Goal: Information Seeking & Learning: Compare options

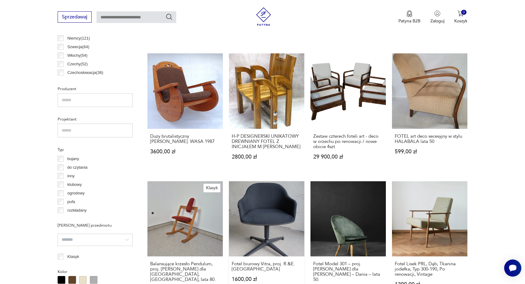
scroll to position [346, 0]
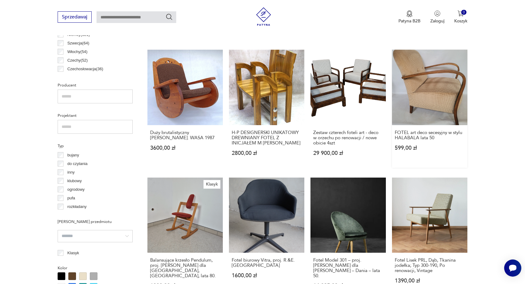
click at [436, 109] on link "FOTEL art deco secesyjny w stylu HALABALA lata 50 599,00 zł" at bounding box center [429, 109] width 75 height 118
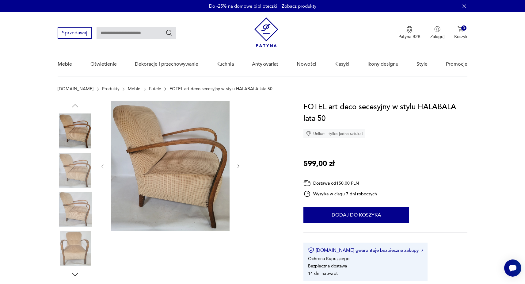
click at [70, 175] on img at bounding box center [75, 170] width 35 height 35
click at [68, 183] on img at bounding box center [75, 170] width 35 height 35
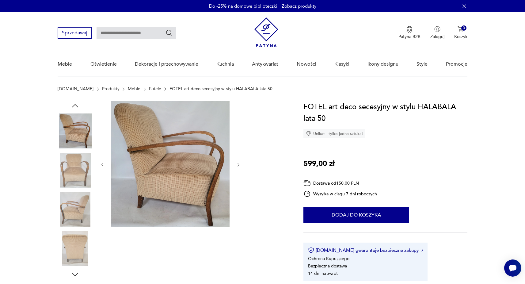
click at [172, 174] on img at bounding box center [170, 164] width 118 height 126
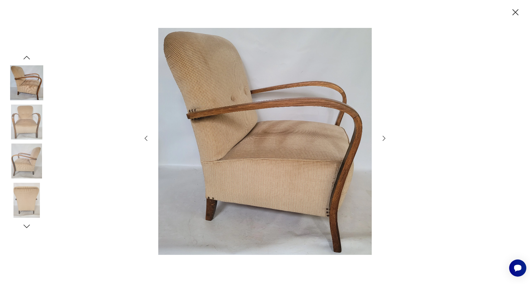
click at [386, 136] on icon "button" at bounding box center [383, 138] width 7 height 7
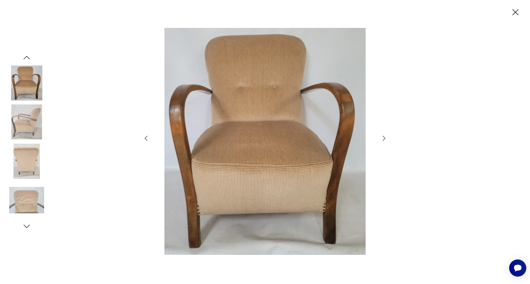
click at [384, 137] on icon "button" at bounding box center [384, 138] width 3 height 5
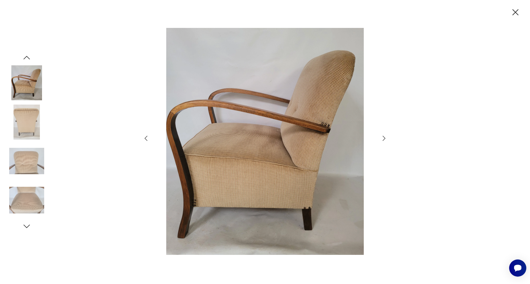
click at [383, 137] on icon "button" at bounding box center [383, 138] width 7 height 7
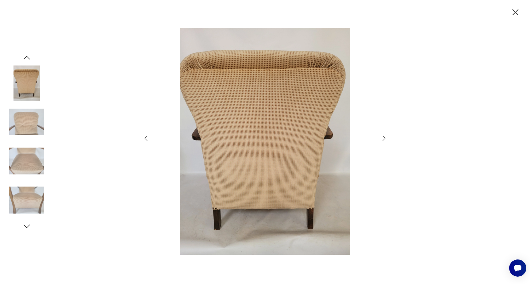
click at [383, 137] on icon "button" at bounding box center [383, 138] width 7 height 7
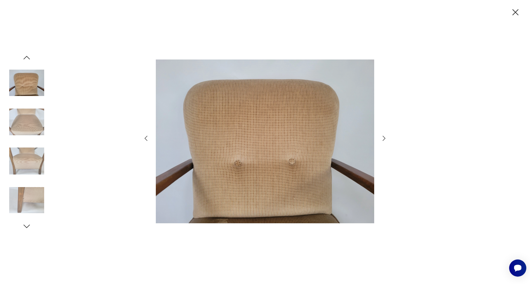
click at [383, 137] on icon "button" at bounding box center [383, 138] width 7 height 7
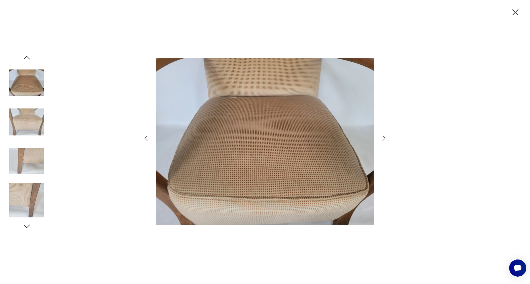
click at [513, 12] on icon "button" at bounding box center [515, 12] width 11 height 11
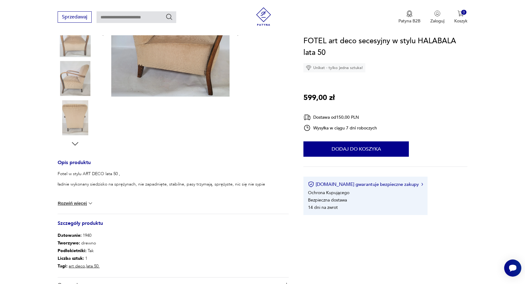
scroll to position [184, 0]
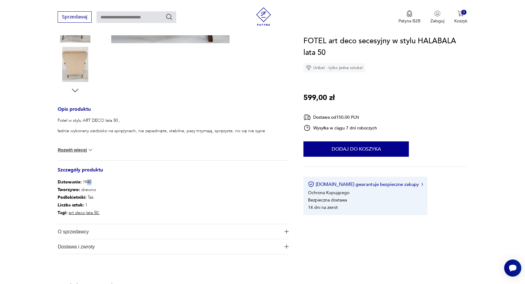
drag, startPoint x: 90, startPoint y: 183, endPoint x: 86, endPoint y: 183, distance: 4.6
click at [86, 183] on p "Datowanie : 1940" at bounding box center [79, 182] width 42 height 8
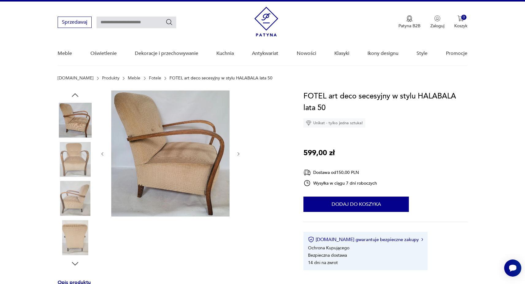
scroll to position [0, 0]
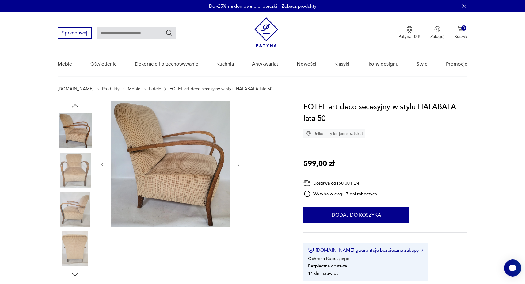
click at [149, 90] on link "Fotele" at bounding box center [155, 88] width 12 height 5
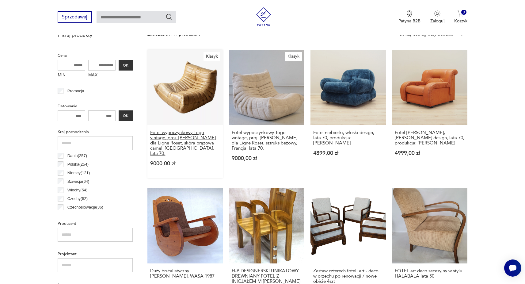
scroll to position [245, 0]
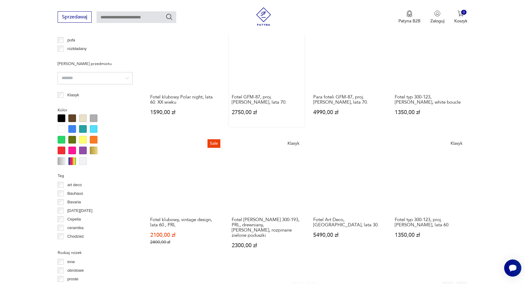
scroll to position [512, 0]
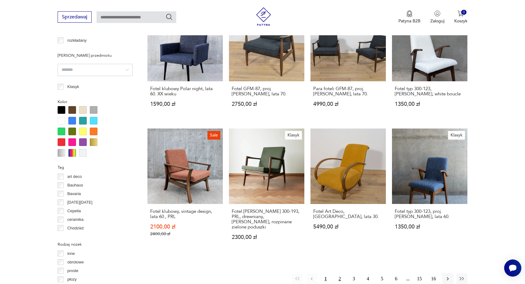
click at [343, 273] on button "2" at bounding box center [339, 278] width 11 height 11
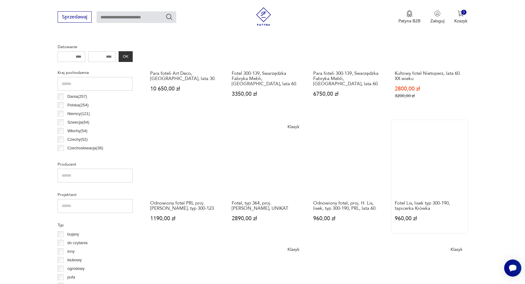
scroll to position [359, 0]
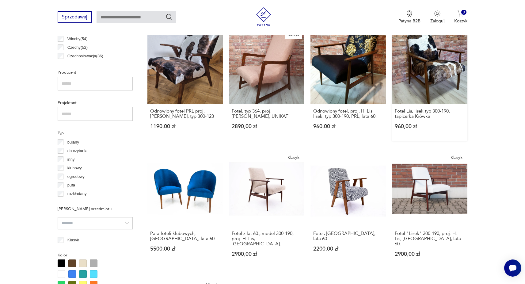
click at [445, 80] on link "Fotel Lis, lisek typ 300-190, tapicerka Krówka 960,00 zł" at bounding box center [429, 84] width 75 height 113
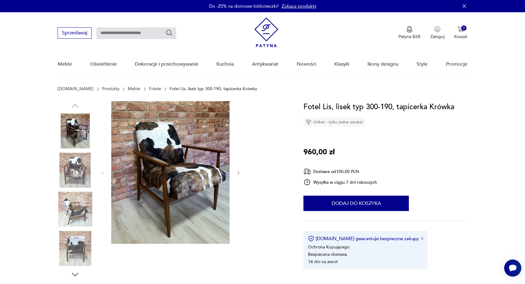
click at [171, 152] on img at bounding box center [170, 172] width 118 height 143
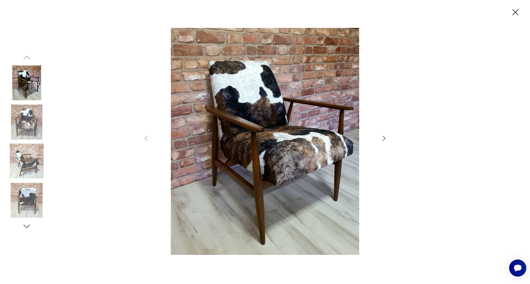
click at [385, 138] on icon "button" at bounding box center [383, 138] width 7 height 7
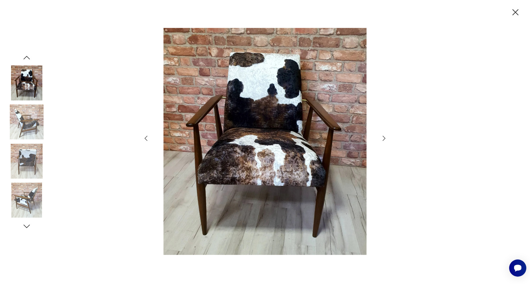
click at [385, 138] on icon "button" at bounding box center [383, 138] width 7 height 7
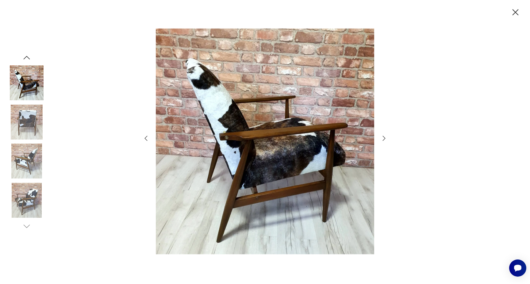
click at [385, 138] on icon "button" at bounding box center [383, 138] width 7 height 7
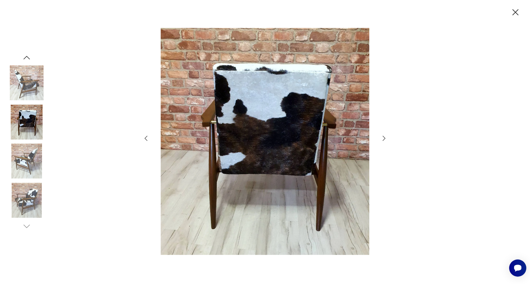
click at [384, 138] on icon "button" at bounding box center [383, 138] width 7 height 7
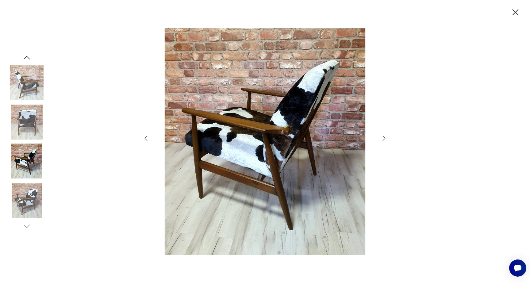
click at [384, 138] on icon "button" at bounding box center [383, 138] width 7 height 7
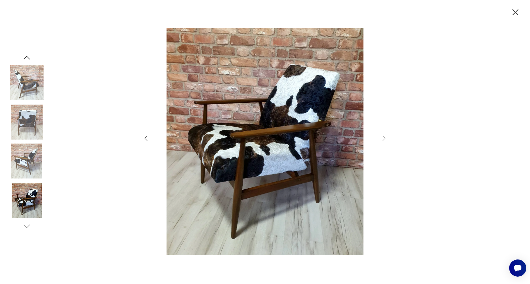
click at [520, 12] on icon "button" at bounding box center [515, 12] width 11 height 11
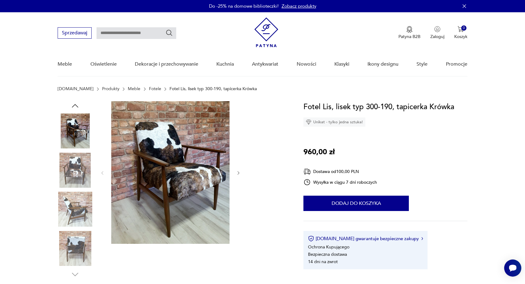
click at [149, 89] on link "Fotele" at bounding box center [155, 88] width 12 height 5
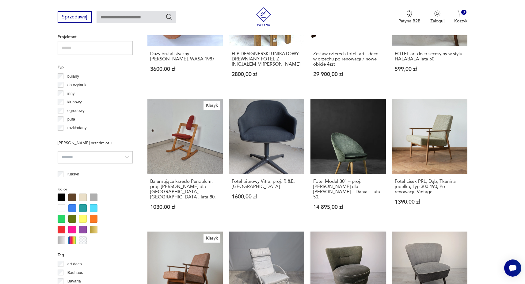
scroll to position [502, 0]
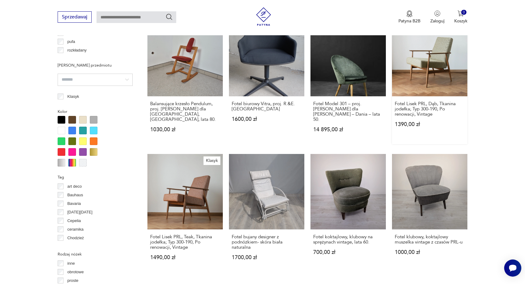
click at [401, 76] on link "Fotel Lisek PRL, Dąb, Tkanina jodełka; Typ 300-190, Po renowacji, Vintage 1390,…" at bounding box center [429, 82] width 75 height 123
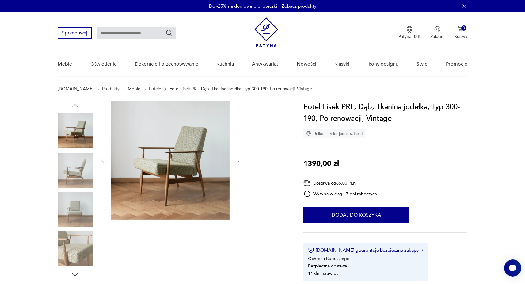
click at [197, 157] on img at bounding box center [170, 160] width 118 height 118
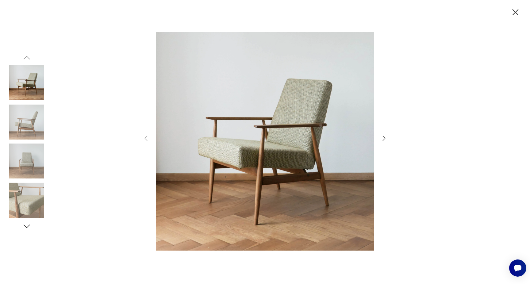
click at [384, 138] on icon "button" at bounding box center [383, 138] width 7 height 7
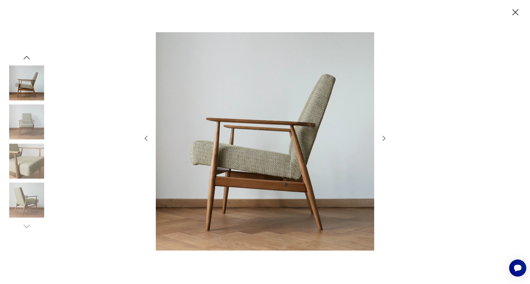
click at [384, 138] on icon "button" at bounding box center [383, 138] width 7 height 7
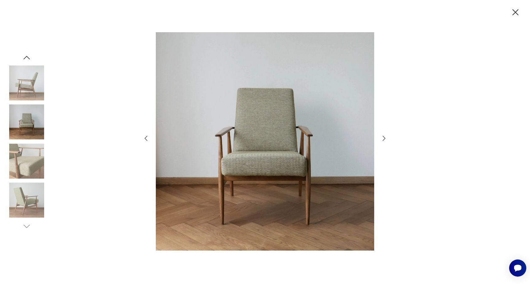
click at [384, 138] on icon "button" at bounding box center [383, 138] width 7 height 7
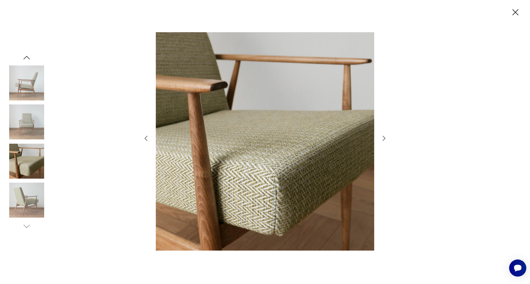
click at [384, 138] on icon "button" at bounding box center [383, 138] width 7 height 7
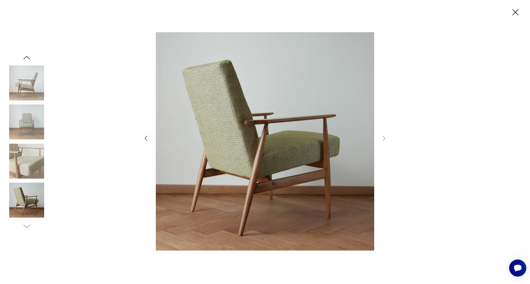
click at [524, 3] on div at bounding box center [265, 142] width 530 height 284
click at [517, 8] on icon "button" at bounding box center [515, 12] width 11 height 11
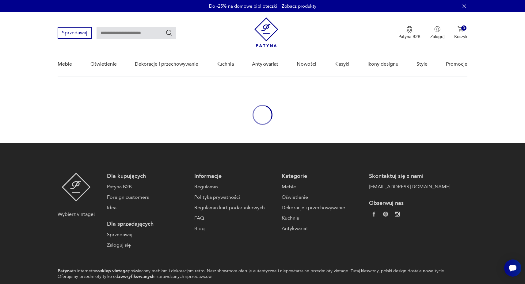
scroll to position [38, 0]
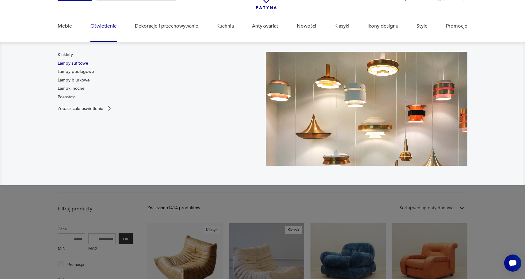
click at [73, 65] on link "Lampy sufitowe" at bounding box center [73, 63] width 31 height 6
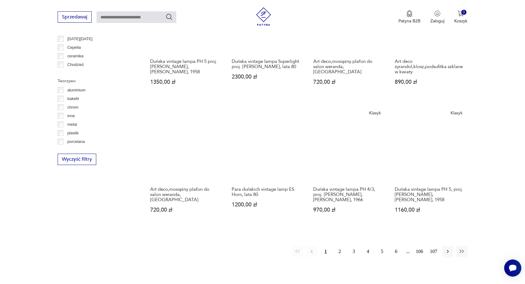
scroll to position [543, 0]
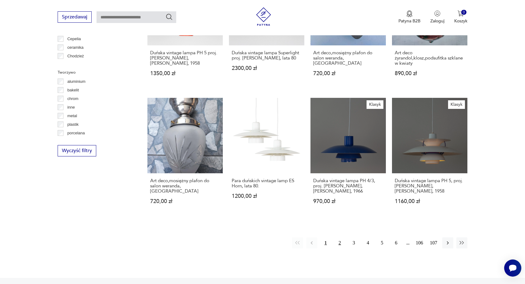
click at [340, 242] on button "2" at bounding box center [339, 242] width 11 height 11
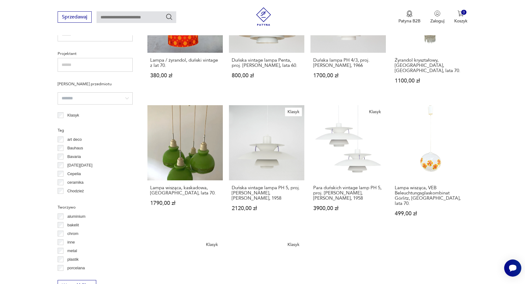
scroll to position [390, 0]
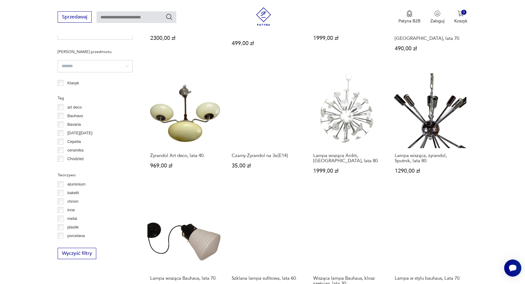
scroll to position [451, 0]
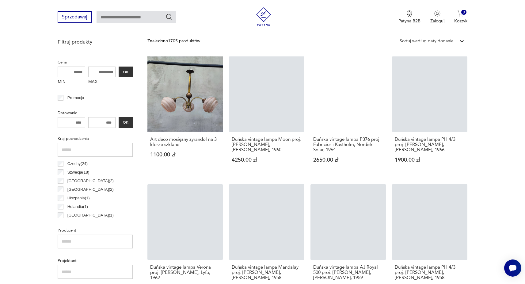
scroll to position [206, 0]
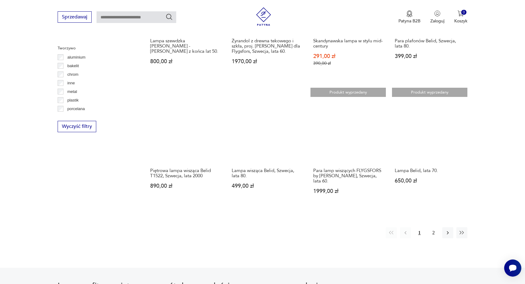
scroll to position [604, 0]
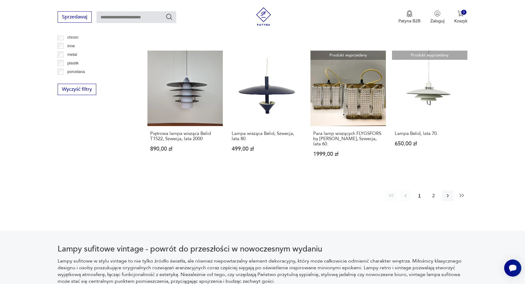
click at [463, 194] on icon "button" at bounding box center [462, 195] width 4 height 3
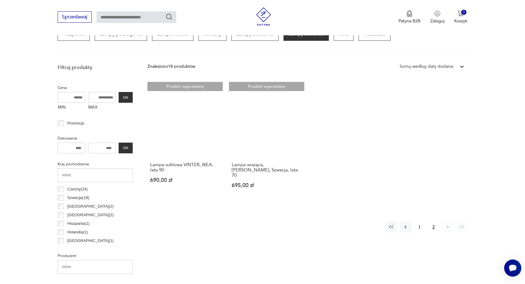
scroll to position [206, 0]
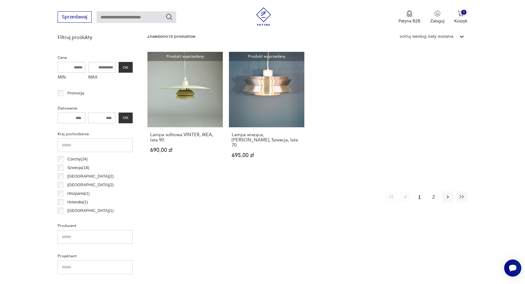
scroll to position [144, 0]
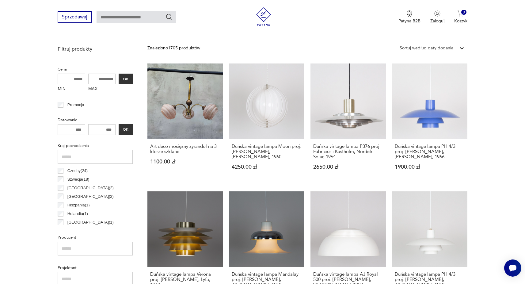
scroll to position [196, 0]
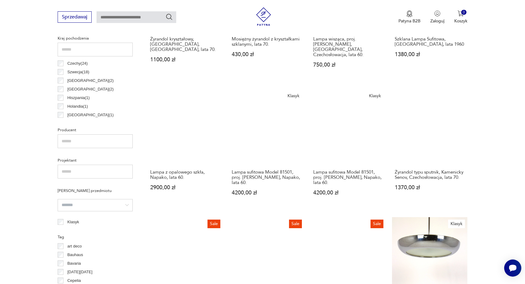
scroll to position [267, 0]
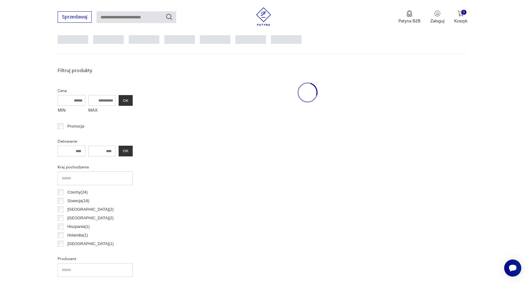
scroll to position [206, 0]
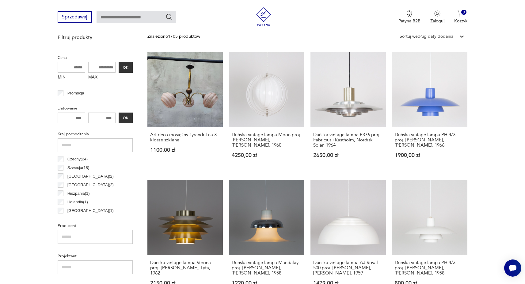
click at [62, 203] on div "Włochy ( 33 ) Czechy ( 24 ) [GEOGRAPHIC_DATA] ( 18 ) [GEOGRAPHIC_DATA] ( 2 ) [G…" at bounding box center [95, 167] width 75 height 94
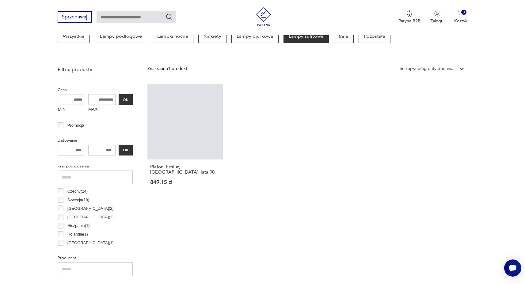
scroll to position [175, 0]
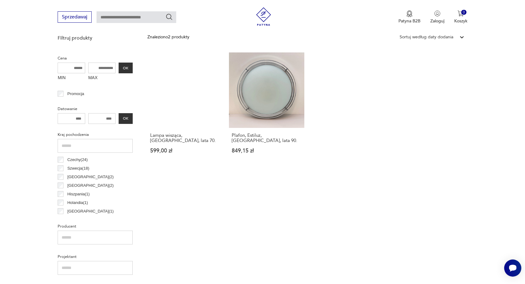
scroll to position [206, 0]
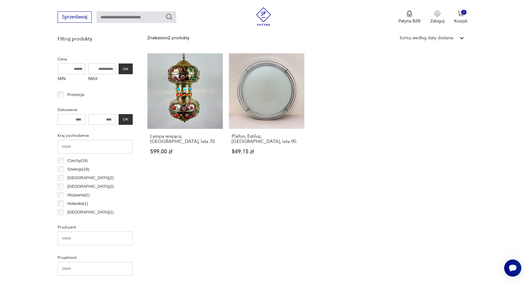
scroll to position [206, 0]
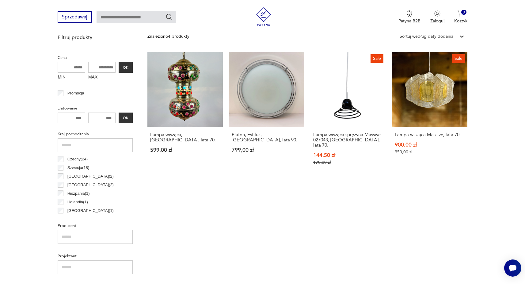
scroll to position [144, 0]
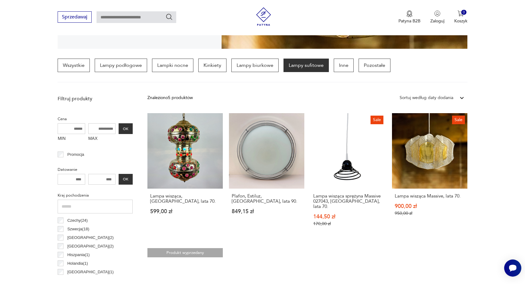
scroll to position [175, 0]
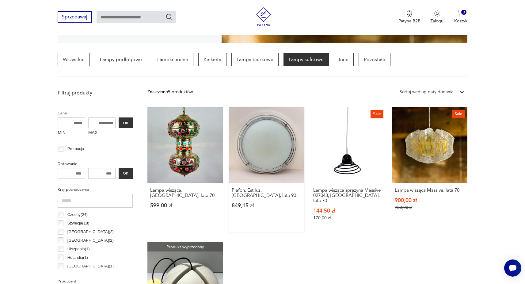
scroll to position [144, 0]
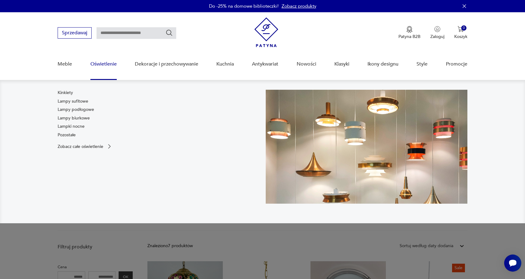
click at [73, 116] on link "Lampy biurkowe" at bounding box center [74, 118] width 32 height 6
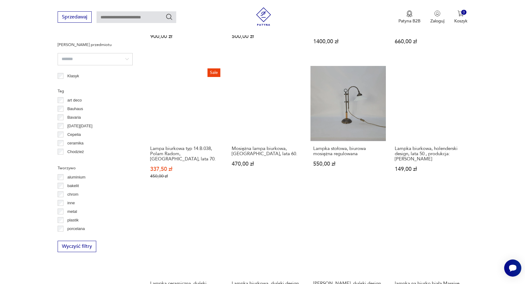
scroll to position [512, 0]
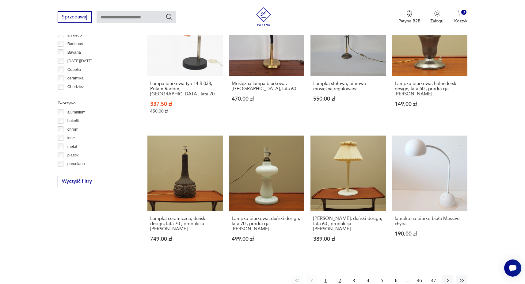
click at [339, 275] on button "2" at bounding box center [339, 280] width 11 height 11
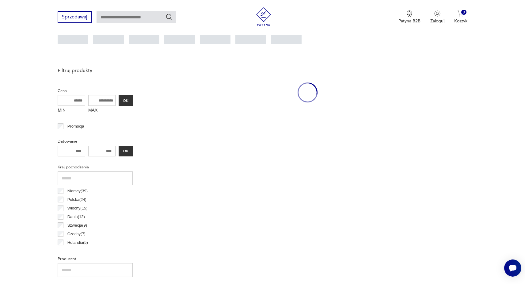
scroll to position [144, 0]
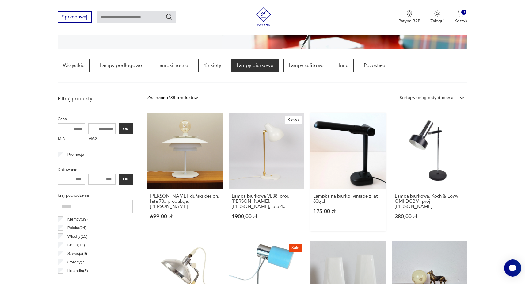
click at [348, 167] on link "Lampka na biurko, vintage z lat 80tych 125,00 zł" at bounding box center [348, 172] width 75 height 118
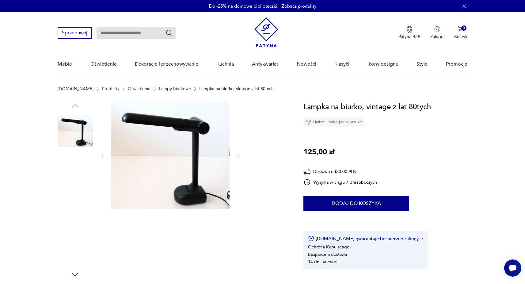
click at [75, 124] on img at bounding box center [75, 130] width 35 height 35
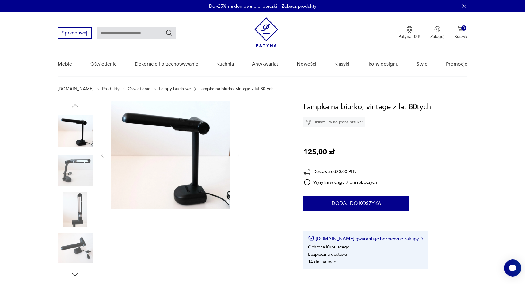
click at [164, 158] on img at bounding box center [170, 155] width 118 height 108
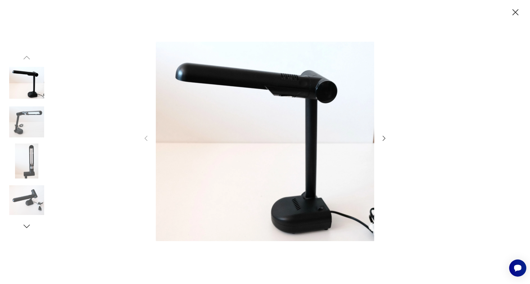
click at [385, 141] on icon "button" at bounding box center [383, 138] width 7 height 7
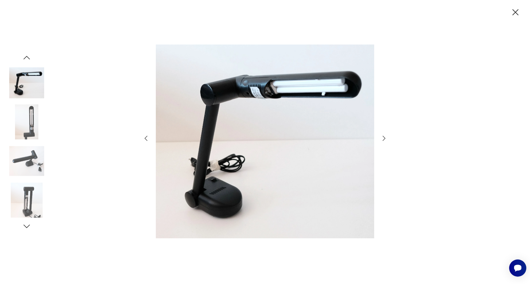
click at [385, 140] on icon "button" at bounding box center [383, 138] width 7 height 7
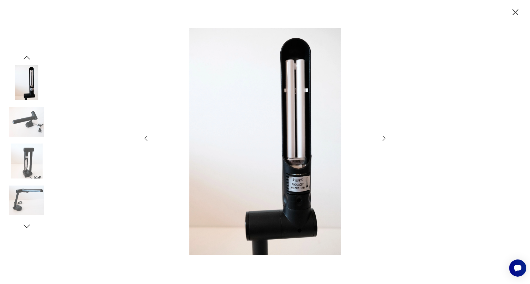
click at [385, 140] on icon "button" at bounding box center [383, 138] width 7 height 7
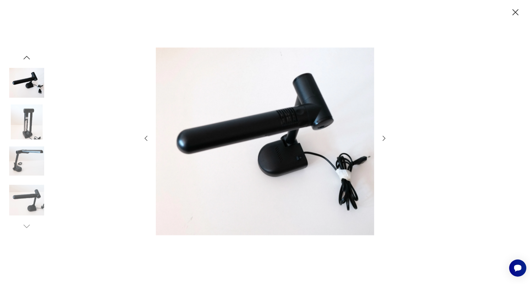
click at [385, 140] on icon "button" at bounding box center [383, 138] width 7 height 7
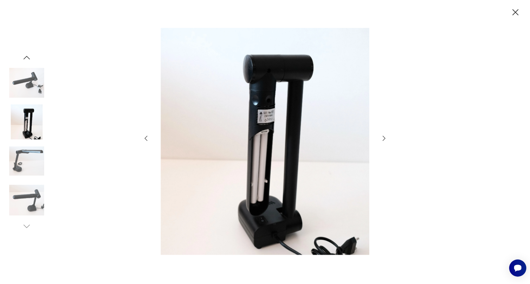
click at [519, 10] on icon "button" at bounding box center [515, 12] width 11 height 11
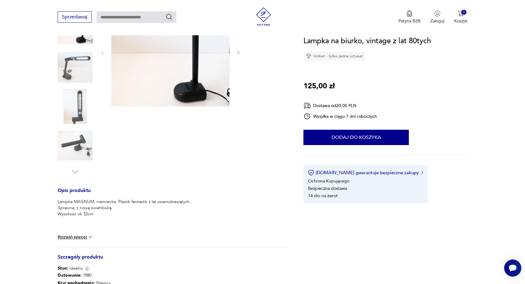
scroll to position [92, 0]
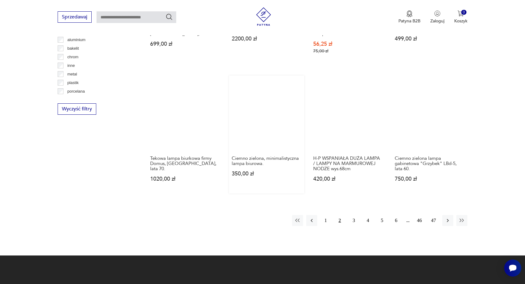
scroll to position [666, 0]
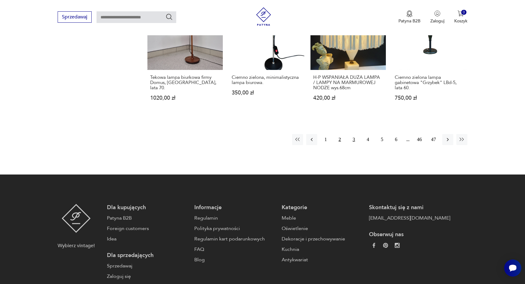
click at [354, 134] on button "3" at bounding box center [354, 139] width 11 height 11
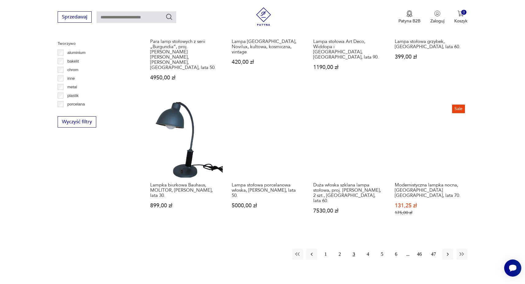
scroll to position [574, 0]
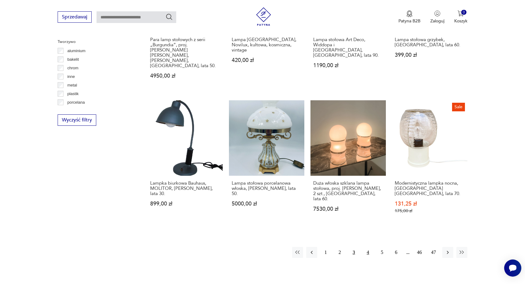
click at [365, 247] on button "4" at bounding box center [368, 252] width 11 height 11
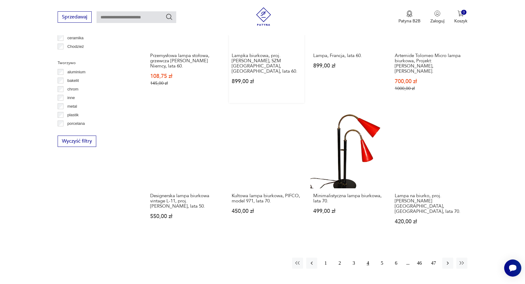
scroll to position [635, 0]
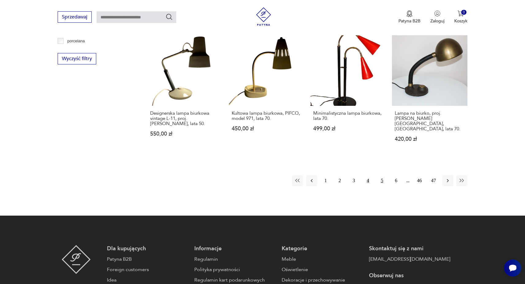
click at [378, 175] on button "5" at bounding box center [382, 180] width 11 height 11
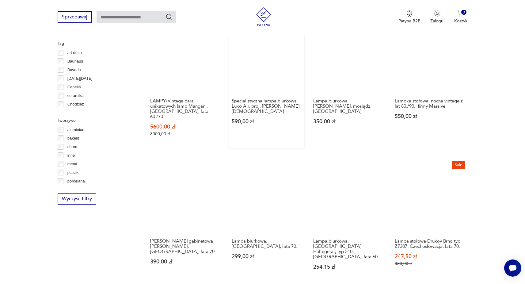
scroll to position [574, 0]
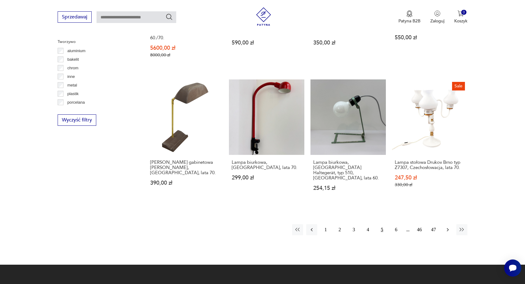
click at [450, 227] on icon "button" at bounding box center [448, 230] width 6 height 6
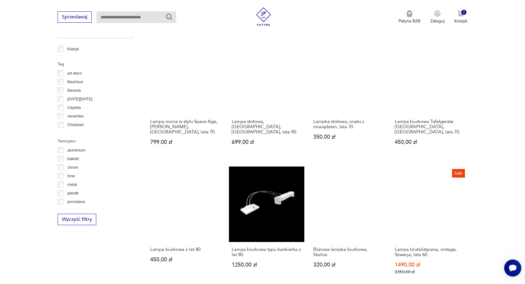
scroll to position [512, 0]
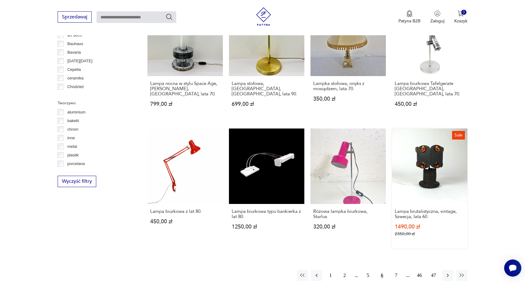
click at [409, 147] on link "Sale Lampa brutalistyczna, vintage, Szwecja, lata 60. 1490,00 zł 2350,00 zł" at bounding box center [429, 188] width 75 height 120
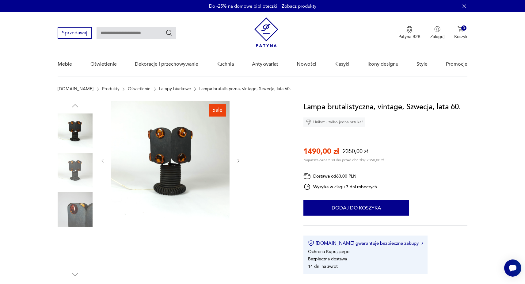
click at [145, 157] on img at bounding box center [170, 160] width 118 height 118
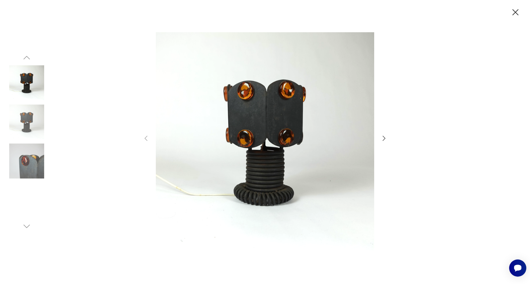
click at [382, 134] on div at bounding box center [264, 142] width 245 height 228
click at [382, 136] on icon "button" at bounding box center [383, 138] width 7 height 7
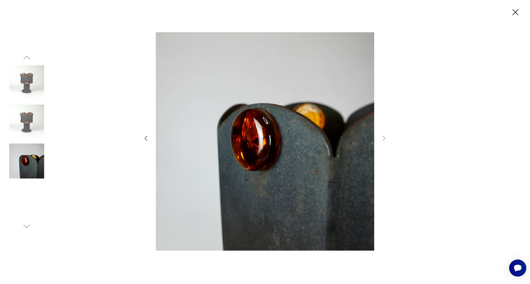
click at [455, 114] on div at bounding box center [265, 142] width 530 height 284
click at [513, 10] on icon "button" at bounding box center [515, 12] width 6 height 6
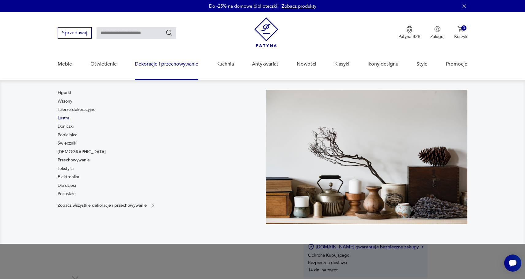
click at [66, 116] on link "Lustra" at bounding box center [64, 118] width 12 height 6
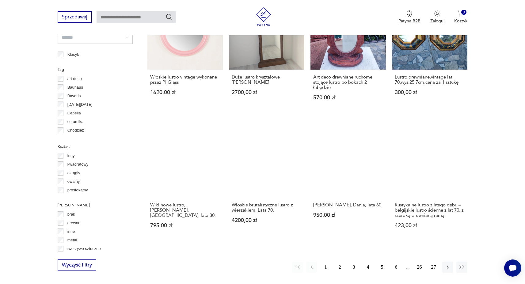
scroll to position [582, 0]
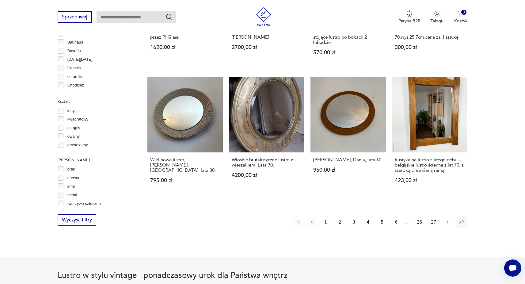
click at [447, 219] on icon "button" at bounding box center [448, 222] width 6 height 6
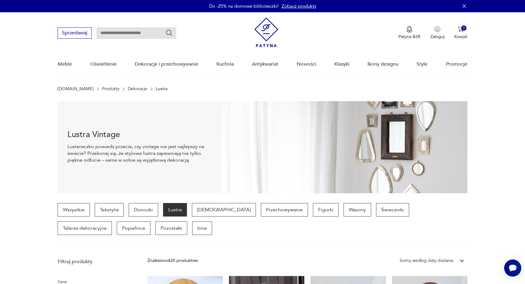
click at [266, 33] on img at bounding box center [266, 32] width 24 height 30
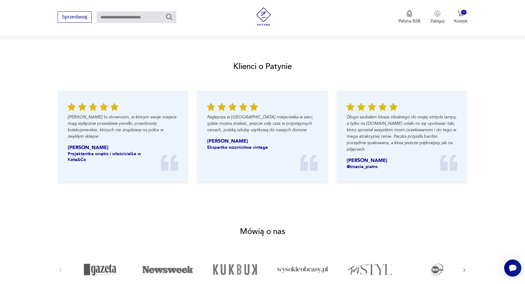
scroll to position [613, 0]
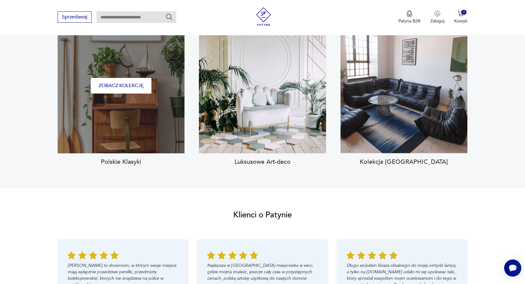
click at [83, 93] on div "Zobacz kolekcję" at bounding box center [121, 86] width 127 height 136
click at [113, 78] on button "Zobacz kolekcję" at bounding box center [121, 86] width 61 height 16
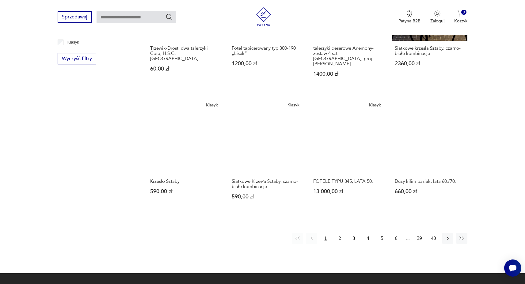
scroll to position [483, 0]
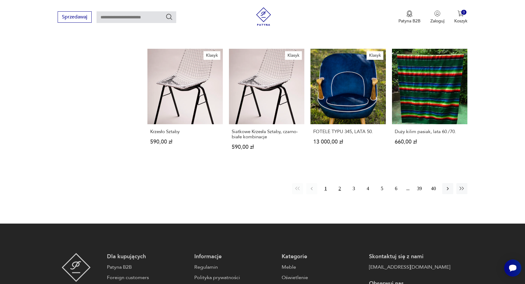
click at [340, 184] on button "2" at bounding box center [339, 188] width 11 height 11
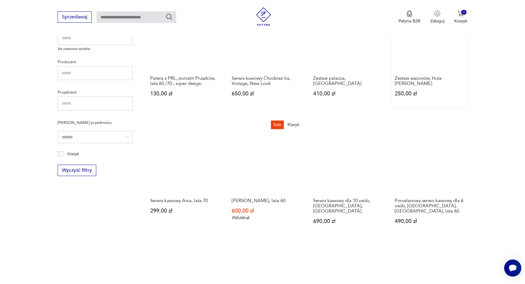
scroll to position [299, 0]
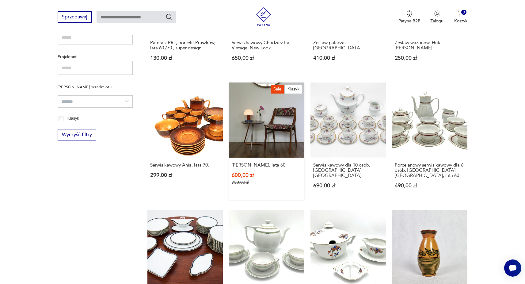
click at [268, 136] on link "Sale Klasyk [PERSON_NAME], lata 60. 600,00 zł 750,00 zł" at bounding box center [266, 141] width 75 height 118
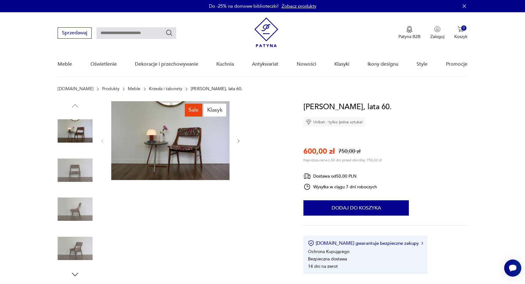
click at [171, 155] on img at bounding box center [170, 140] width 118 height 79
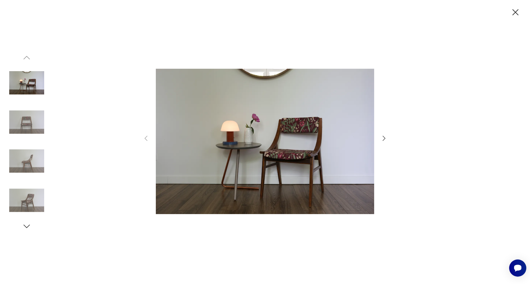
click at [385, 139] on icon "button" at bounding box center [384, 138] width 3 height 5
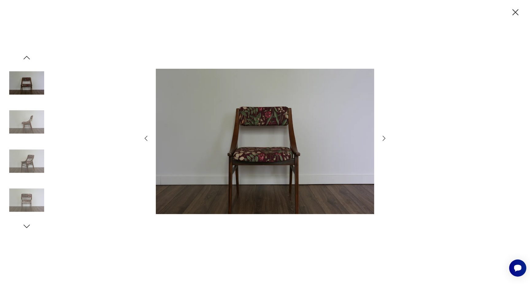
click at [385, 139] on icon "button" at bounding box center [384, 138] width 3 height 5
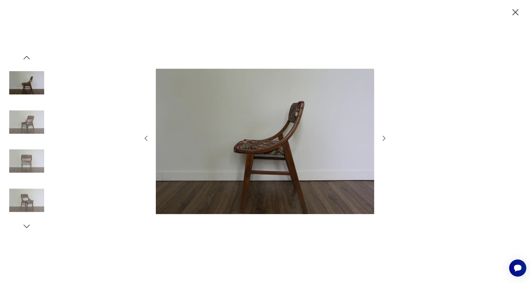
click at [385, 139] on icon "button" at bounding box center [384, 138] width 3 height 5
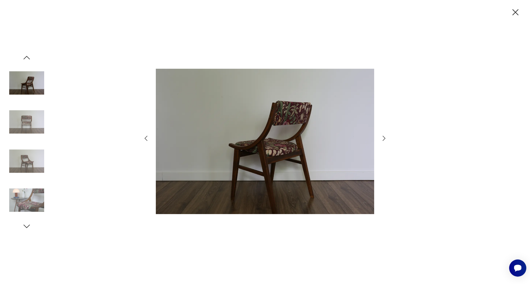
click at [384, 139] on icon "button" at bounding box center [384, 138] width 3 height 5
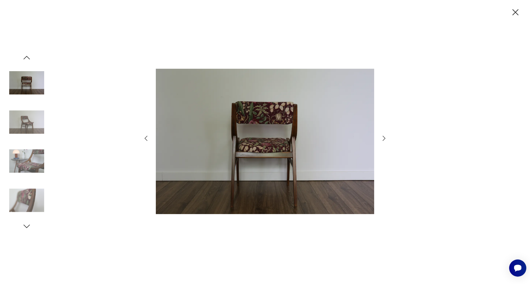
click at [515, 7] on icon "button" at bounding box center [515, 12] width 11 height 11
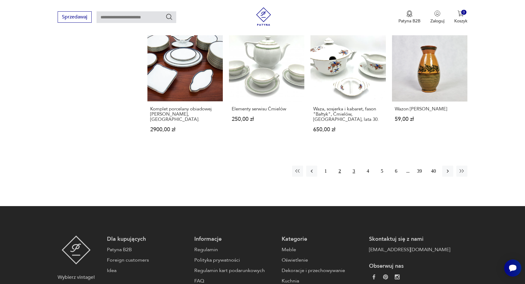
click at [353, 170] on button "3" at bounding box center [354, 171] width 11 height 11
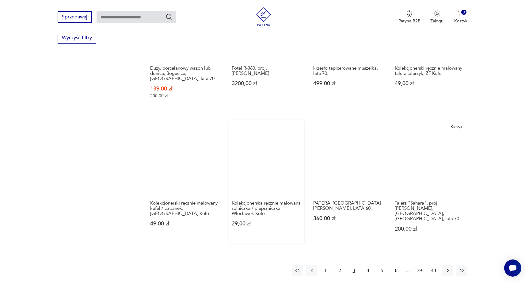
scroll to position [452, 0]
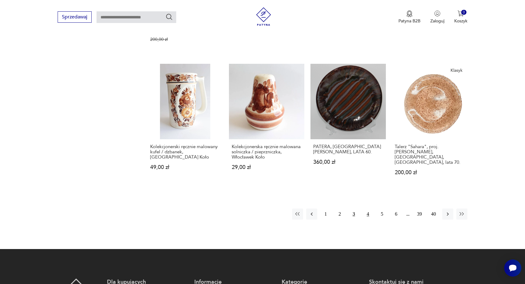
click at [369, 208] on button "4" at bounding box center [368, 213] width 11 height 11
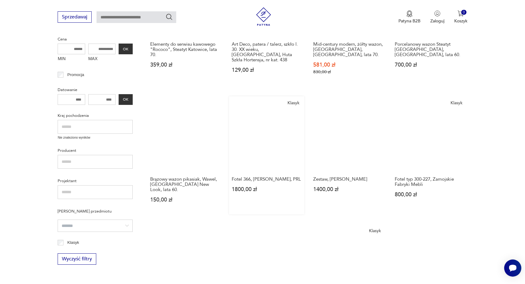
scroll to position [176, 0]
